Goal: Transaction & Acquisition: Book appointment/travel/reservation

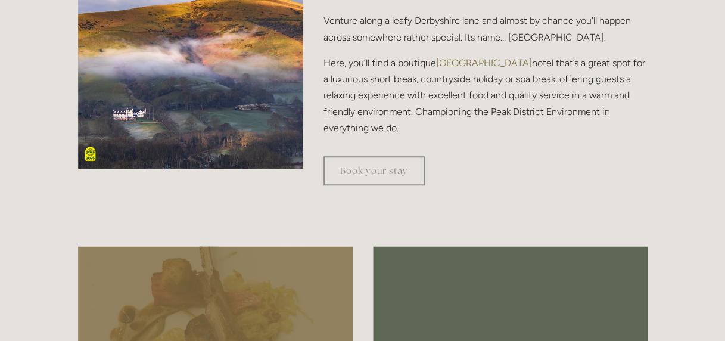
scroll to position [405, 0]
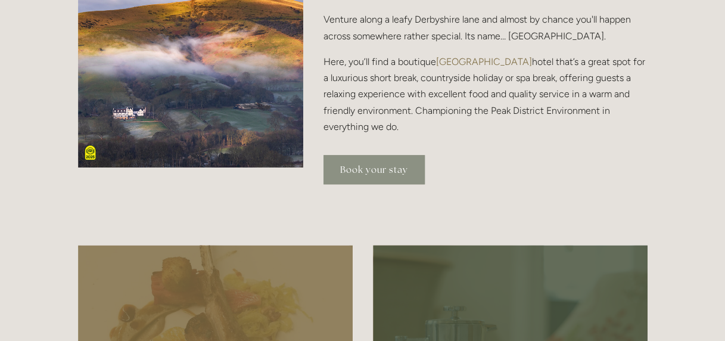
click at [338, 161] on link "Book your stay" at bounding box center [373, 169] width 101 height 29
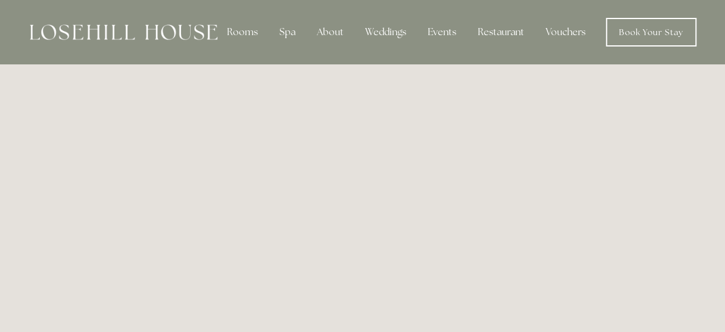
click at [145, 39] on img at bounding box center [124, 31] width 188 height 15
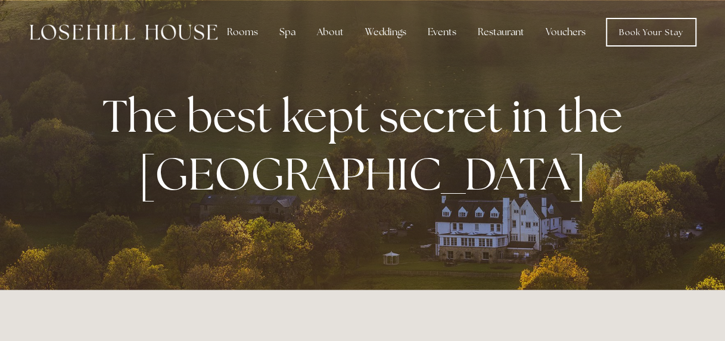
click at [201, 20] on div at bounding box center [124, 32] width 188 height 29
